Goal: Transaction & Acquisition: Purchase product/service

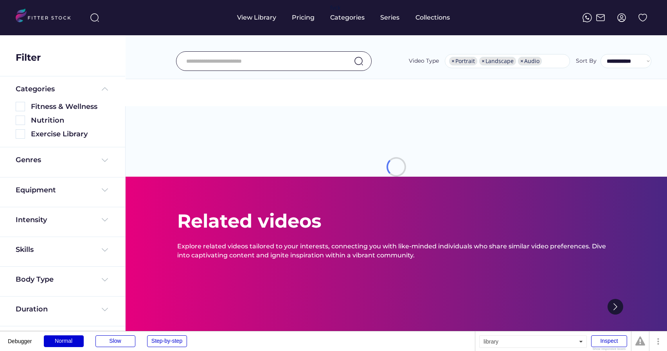
select select "**********"
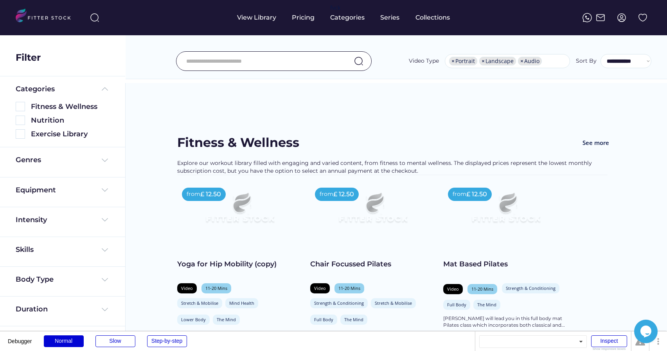
scroll to position [43, 0]
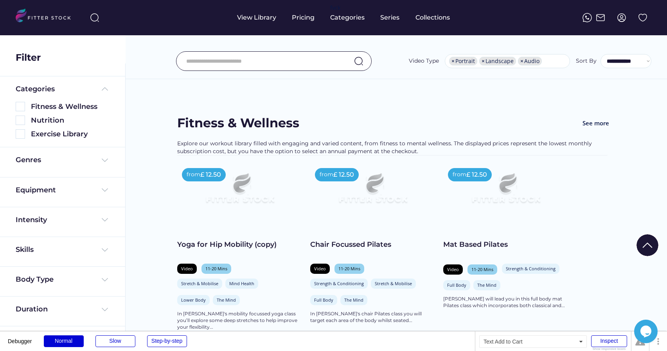
click at [485, 337] on div "Add to Cart" at bounding box center [492, 341] width 37 height 9
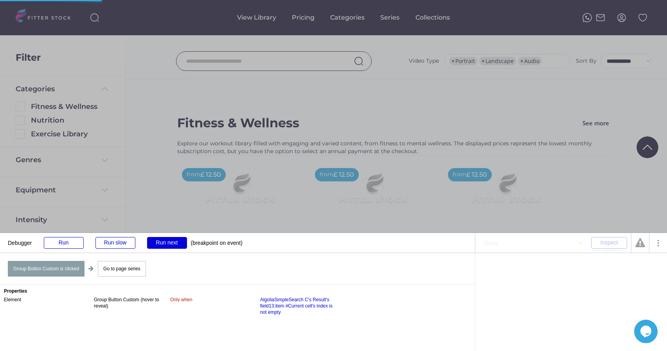
click at [169, 241] on div "Run next" at bounding box center [167, 243] width 40 height 12
click at [170, 243] on div "Run next" at bounding box center [167, 243] width 40 height 12
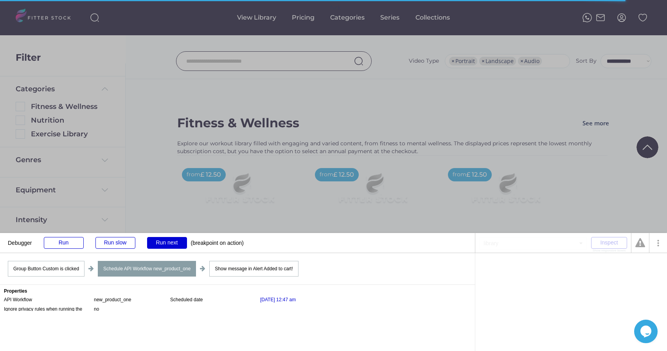
click at [156, 273] on div "Schedule API Workflow new_product_one" at bounding box center [147, 269] width 98 height 16
click at [56, 264] on div "Group Button Custom is clicked" at bounding box center [46, 269] width 77 height 16
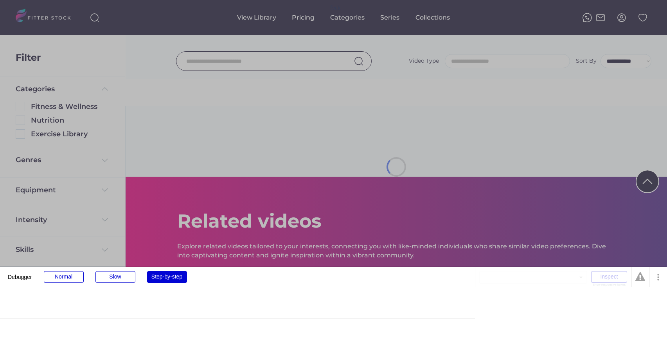
select select
select select "**********"
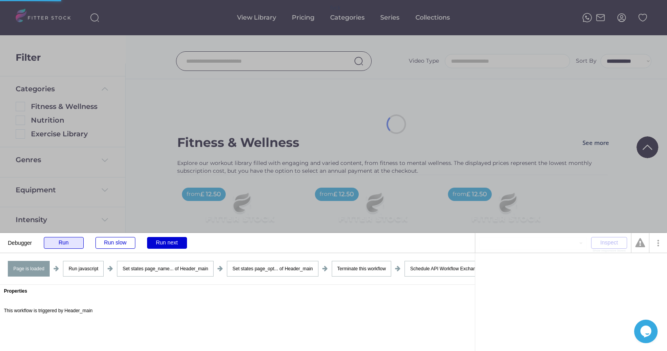
click at [59, 243] on div "Run" at bounding box center [64, 243] width 40 height 12
select select "**********"
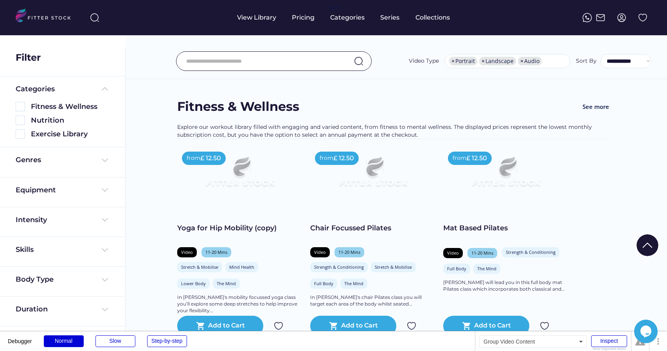
scroll to position [61, 0]
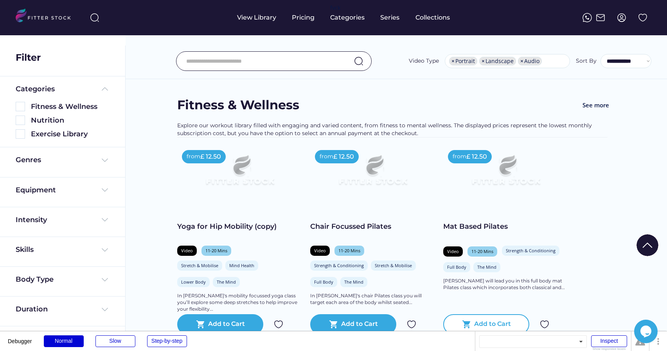
click at [462, 314] on div "shopping_cart Add to Cart" at bounding box center [487, 324] width 86 height 20
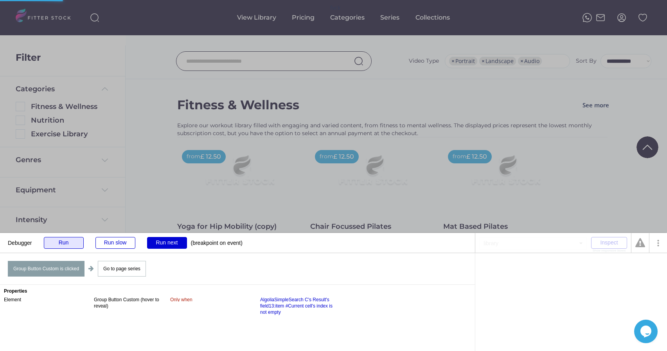
click at [73, 246] on div "Run" at bounding box center [64, 243] width 40 height 12
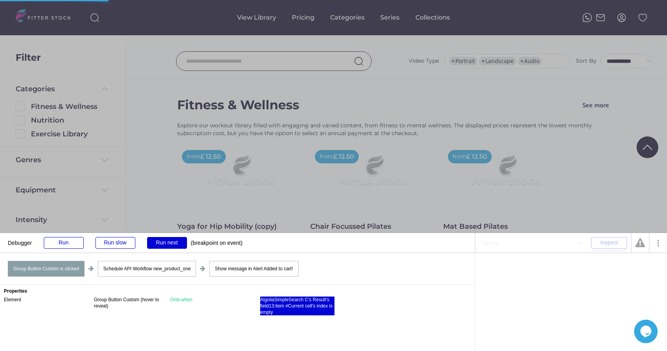
click at [268, 313] on div "AlgoliaSimpleSearch C's Result's field13:item #Current cell's index is empty" at bounding box center [297, 305] width 74 height 19
click at [629, 266] on div "is empty" at bounding box center [627, 267] width 18 height 5
click at [68, 238] on div "Run" at bounding box center [64, 243] width 40 height 12
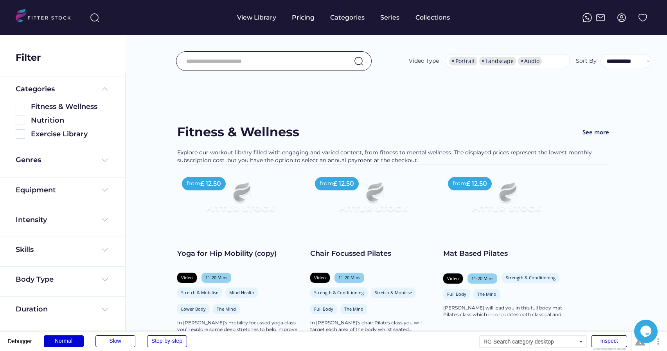
scroll to position [54, 0]
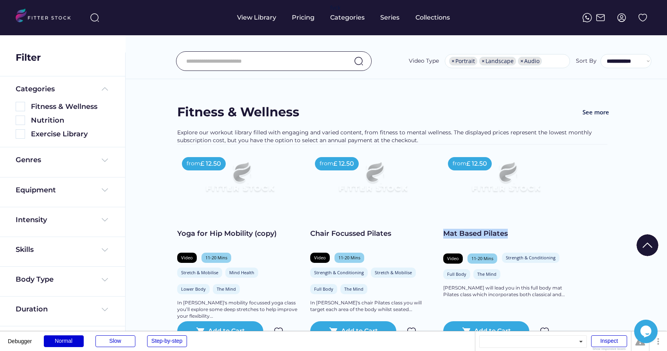
drag, startPoint x: 444, startPoint y: 176, endPoint x: 517, endPoint y: 177, distance: 72.8
click at [517, 229] on div "Mat Based Pilates" at bounding box center [506, 234] width 125 height 10
copy div "Mat Based Pilates"
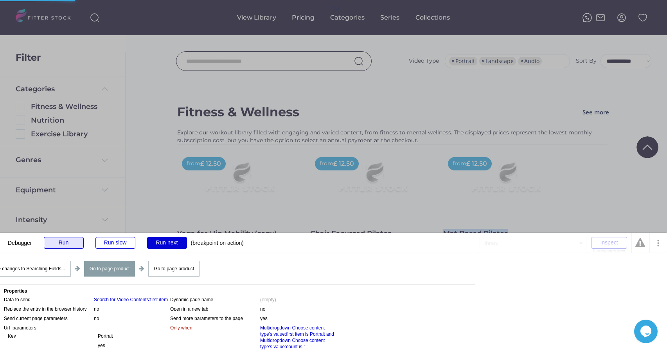
click at [60, 243] on div "Run" at bounding box center [64, 243] width 40 height 12
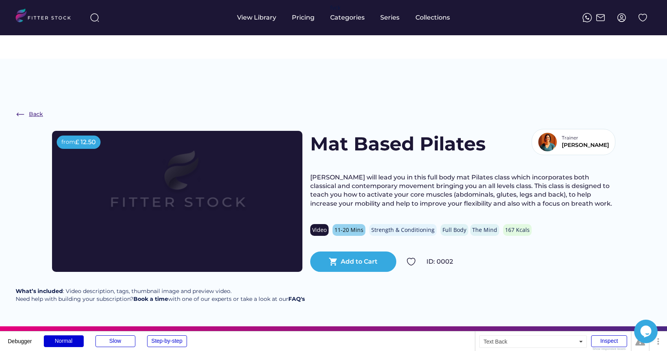
click at [33, 110] on div "Back" at bounding box center [36, 114] width 14 height 8
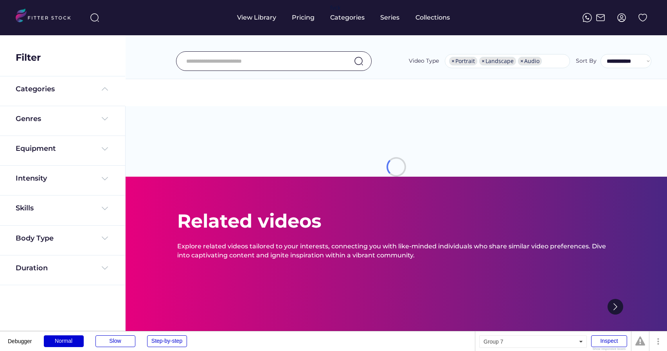
select select "**********"
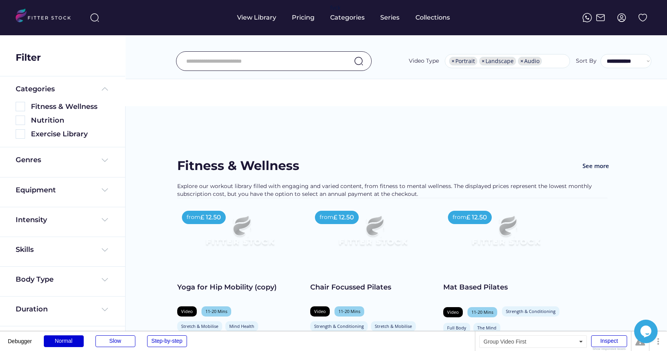
scroll to position [67, 0]
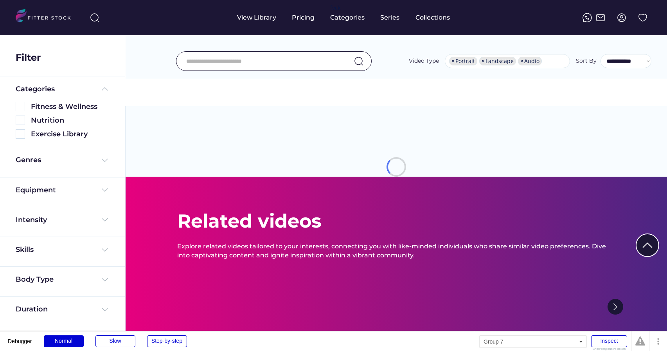
select select "**********"
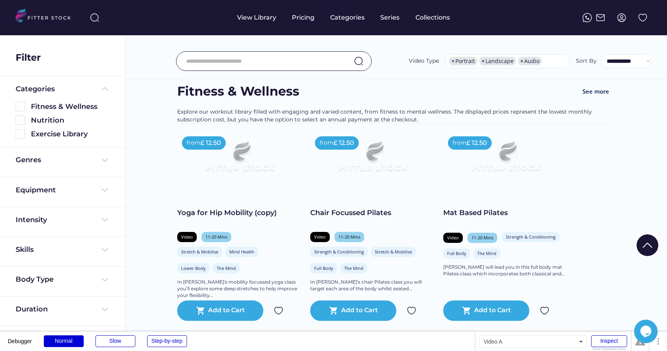
scroll to position [90, 0]
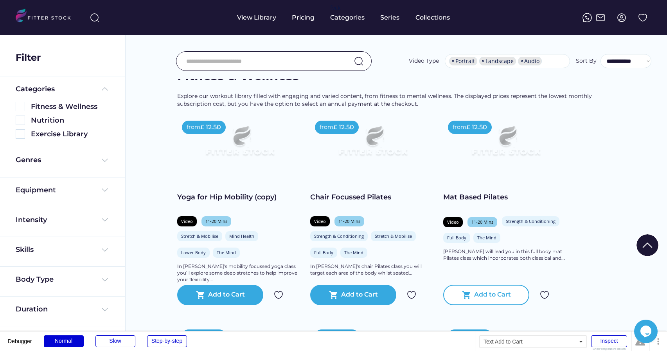
click at [474, 290] on div "Add to Cart" at bounding box center [492, 294] width 37 height 9
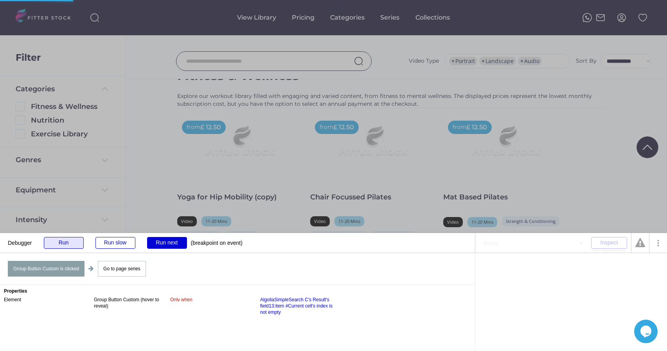
click at [60, 242] on div "Run" at bounding box center [64, 243] width 40 height 12
click at [71, 243] on div "Run" at bounding box center [64, 243] width 40 height 12
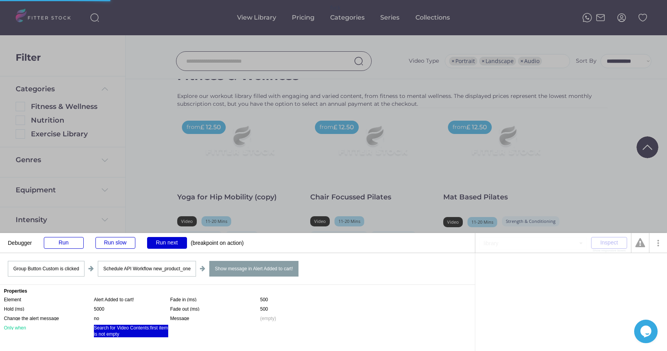
click at [110, 332] on div "Search for Video Contents:first item is not empty" at bounding box center [131, 331] width 74 height 13
click at [544, 267] on div ":first item" at bounding box center [544, 267] width 19 height 5
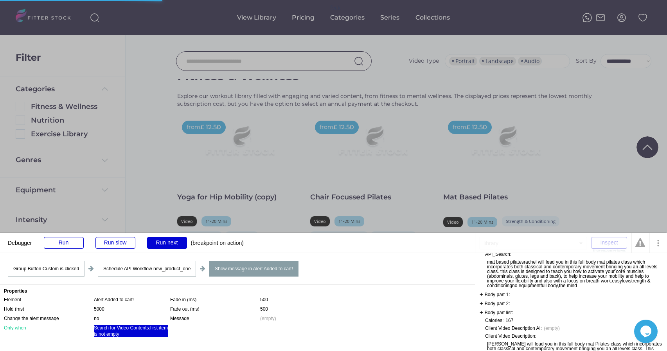
scroll to position [0, 0]
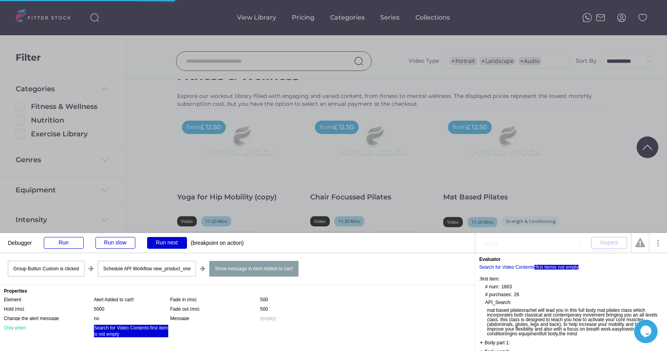
click at [572, 266] on div "is not empty" at bounding box center [566, 267] width 25 height 5
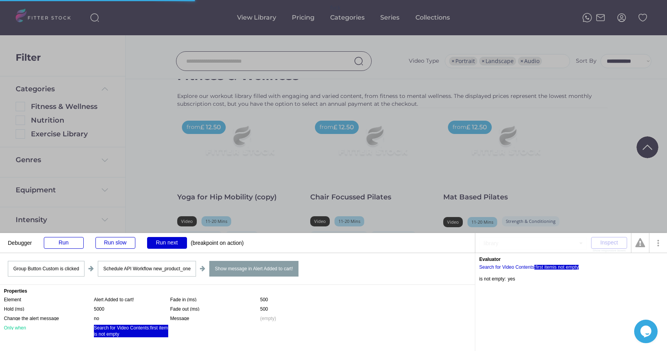
click at [543, 268] on div ":first item" at bounding box center [544, 267] width 19 height 5
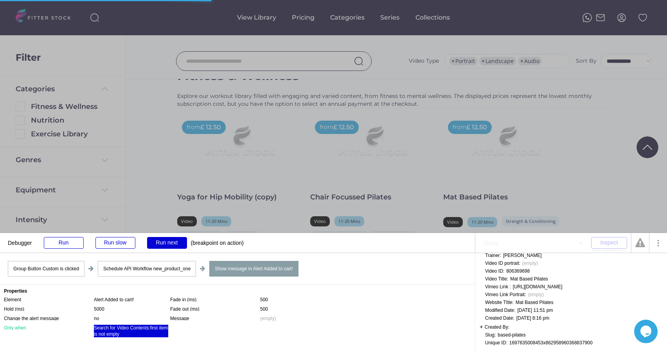
scroll to position [663, 0]
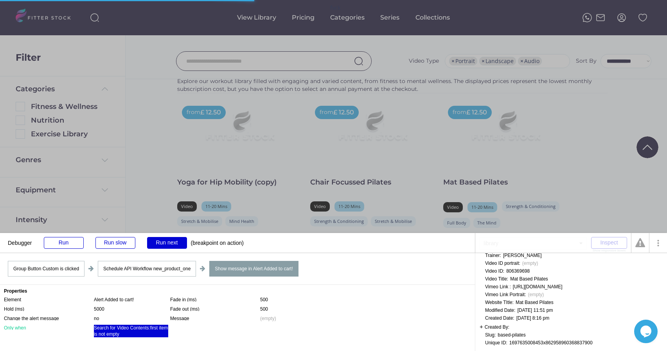
scroll to position [105, 0]
click at [525, 340] on div "1697635008453x862958960368837900" at bounding box center [551, 342] width 83 height 5
copy div "1697635008453x862958960368837900"
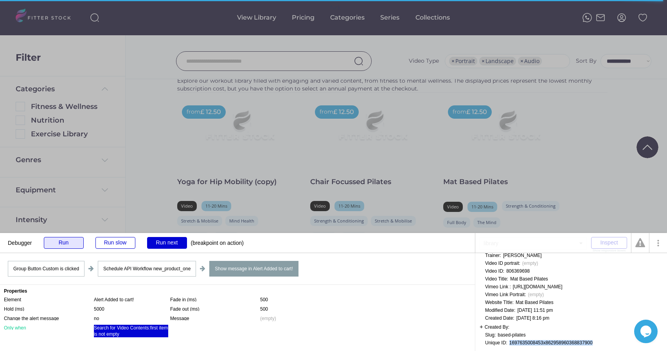
click at [61, 243] on div "Run" at bounding box center [64, 243] width 40 height 12
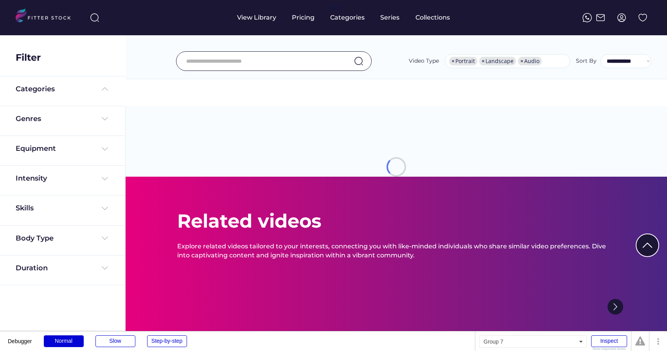
select select "**********"
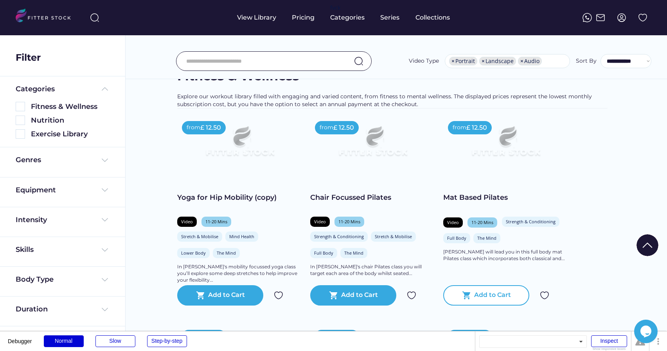
scroll to position [85, 0]
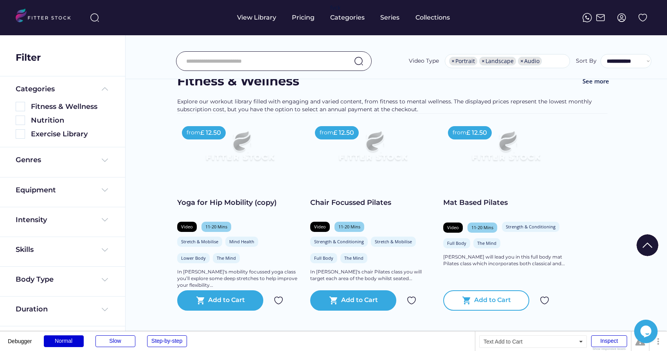
click at [489, 296] on div "Add to Cart" at bounding box center [492, 300] width 37 height 9
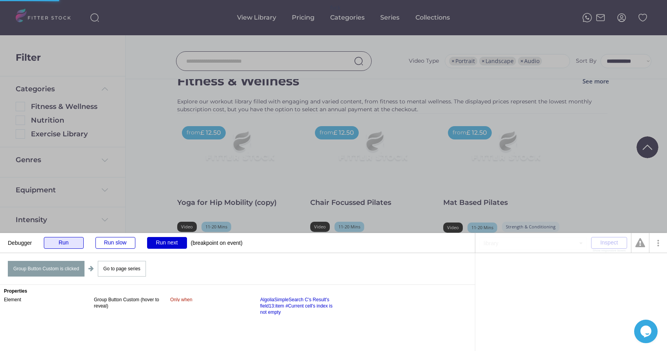
click at [62, 242] on div "Run" at bounding box center [64, 243] width 40 height 12
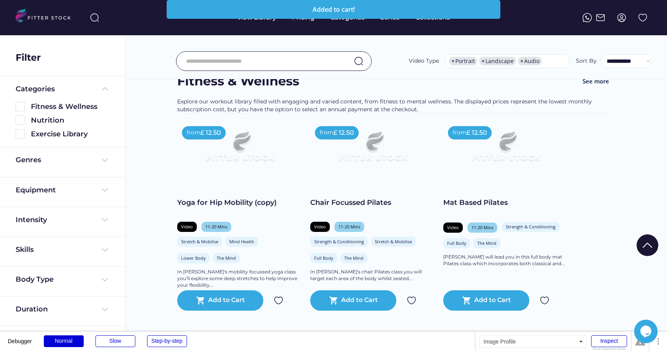
click at [622, 18] on img at bounding box center [621, 17] width 9 height 9
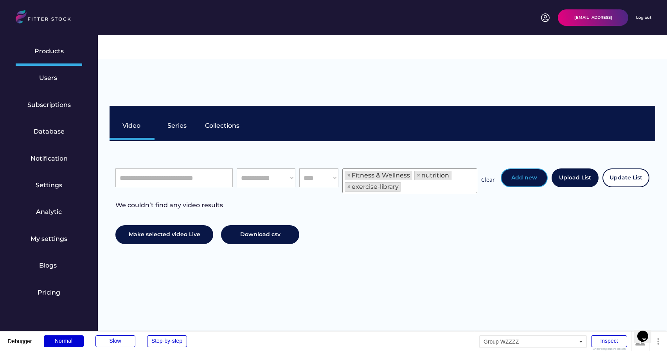
scroll to position [13, 0]
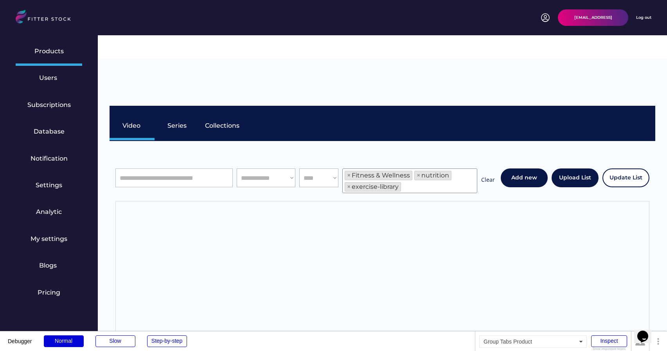
click at [643, 18] on div "Log out" at bounding box center [643, 17] width 15 height 5
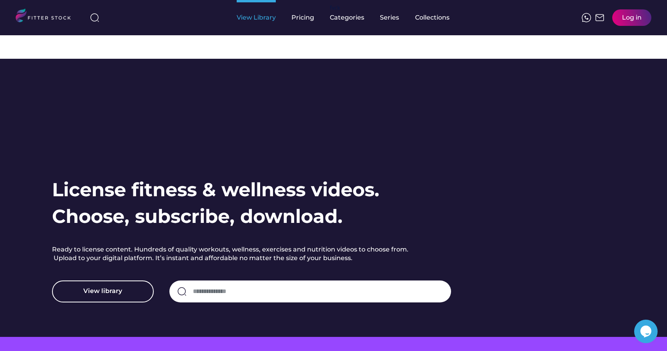
click at [256, 22] on div "View Library" at bounding box center [256, 17] width 39 height 35
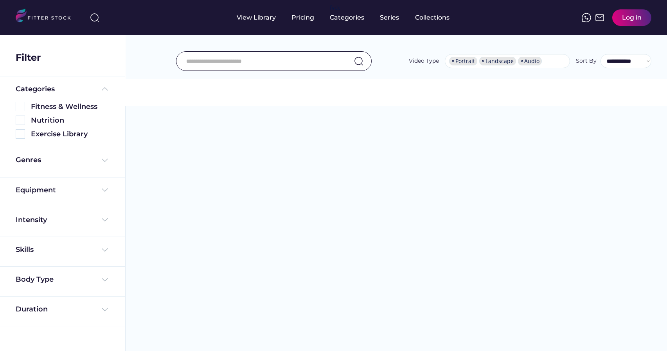
select select "**********"
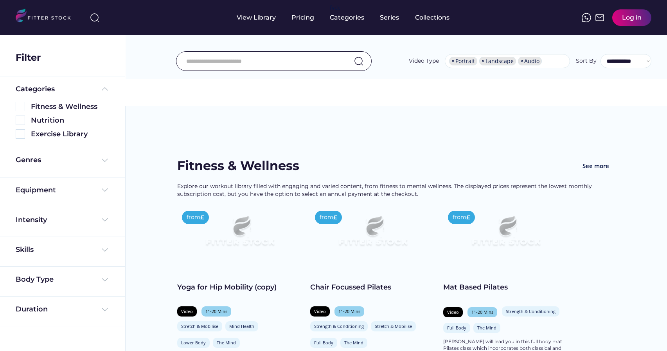
click at [286, 61] on input "input" at bounding box center [264, 61] width 156 height 16
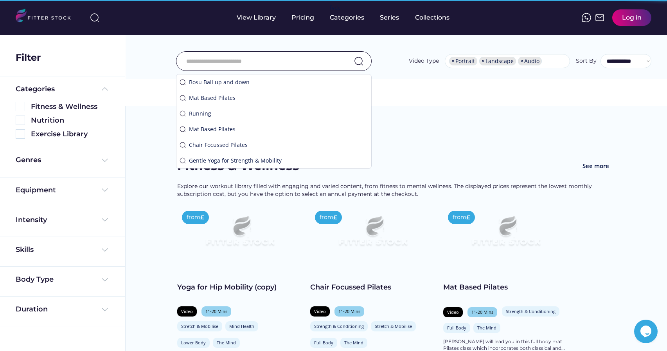
scroll to position [0, 0]
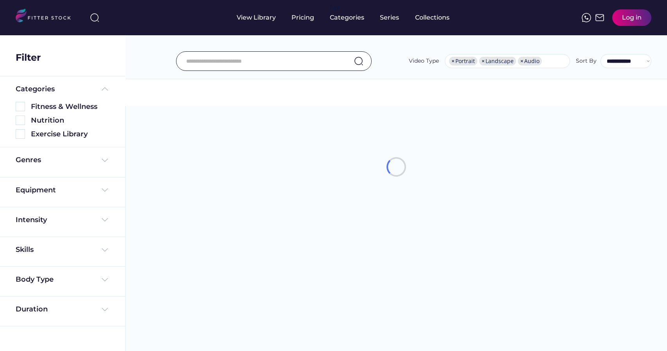
select select "**********"
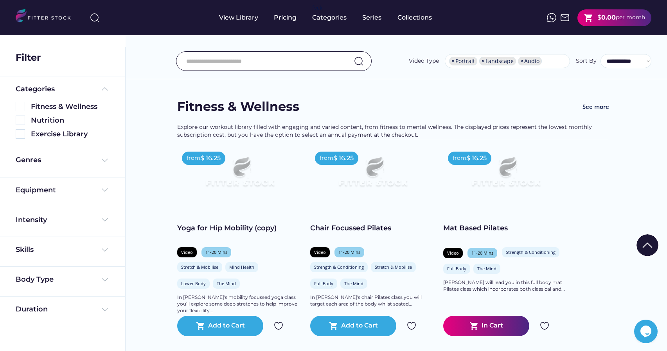
scroll to position [59, 0]
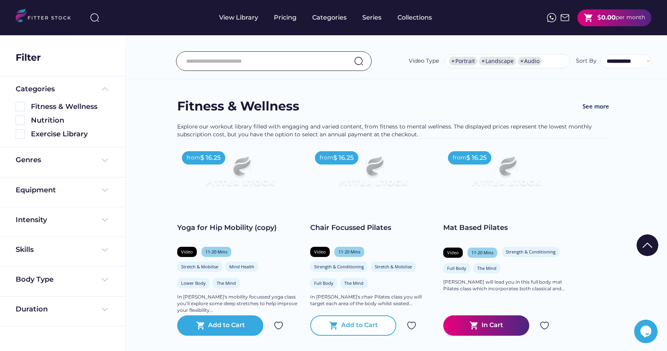
click at [365, 315] on div "shopping_cart Add to Cart" at bounding box center [353, 325] width 86 height 20
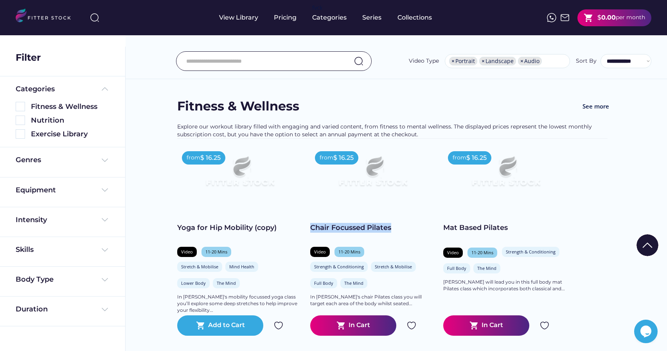
copy div "Chair Focussed Pilates"
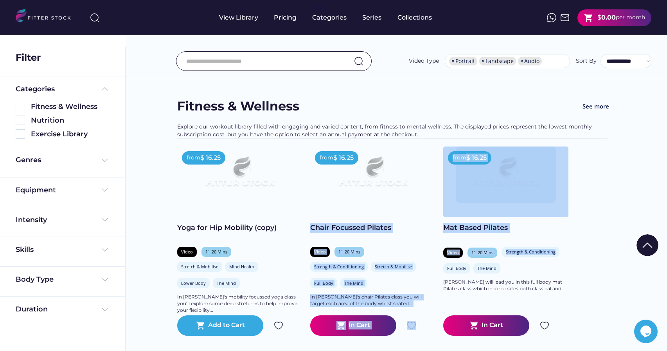
drag, startPoint x: 311, startPoint y: 169, endPoint x: 608, endPoint y: 205, distance: 298.9
